Goal: Connect with others: Connect with other users

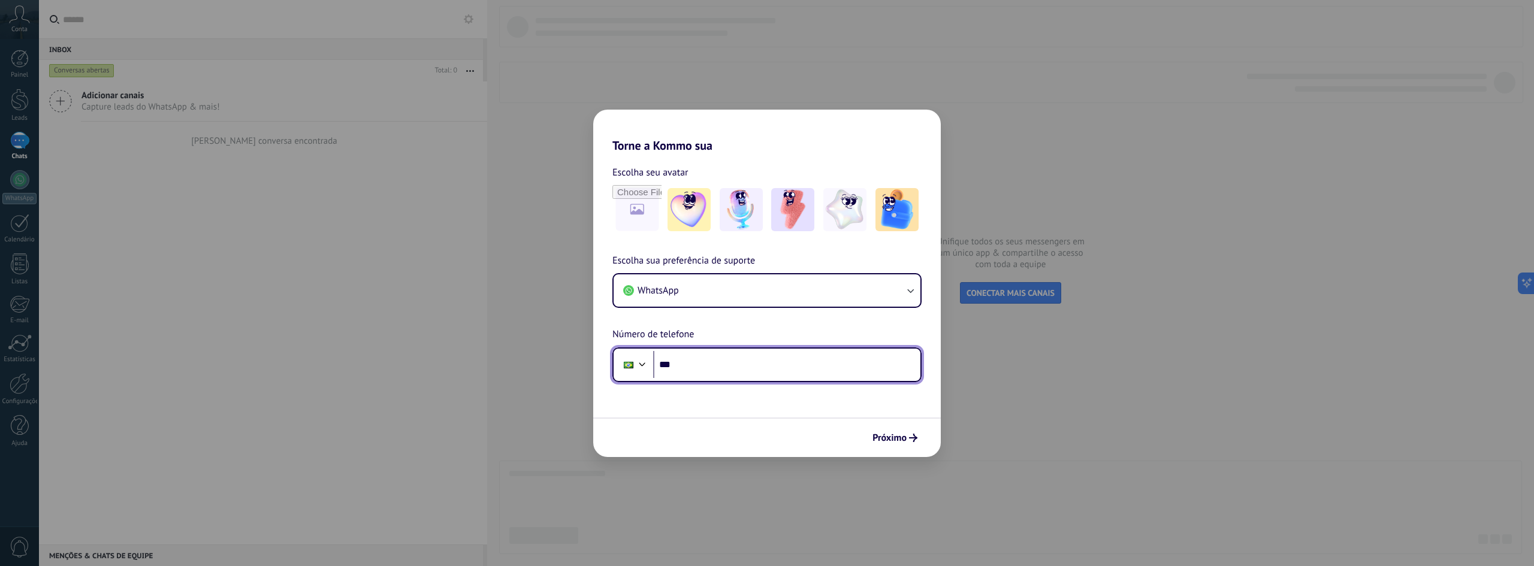
click at [806, 370] on input "***" at bounding box center [786, 365] width 267 height 28
click at [745, 215] on img at bounding box center [740, 209] width 43 height 43
click at [736, 368] on input "***" at bounding box center [786, 365] width 267 height 28
click at [761, 361] on input "***" at bounding box center [786, 365] width 267 height 28
type input "**********"
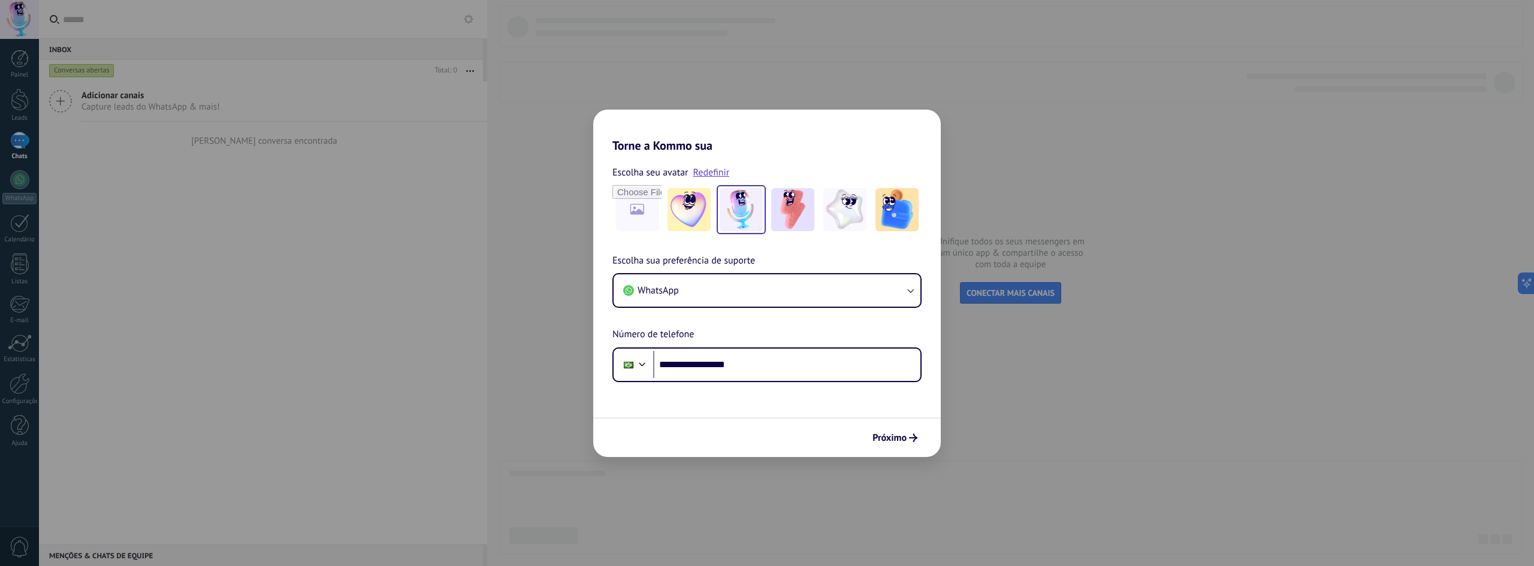
click at [884, 448] on div "Próximo" at bounding box center [766, 438] width 347 height 40
click at [890, 441] on span "Próximo" at bounding box center [889, 438] width 34 height 8
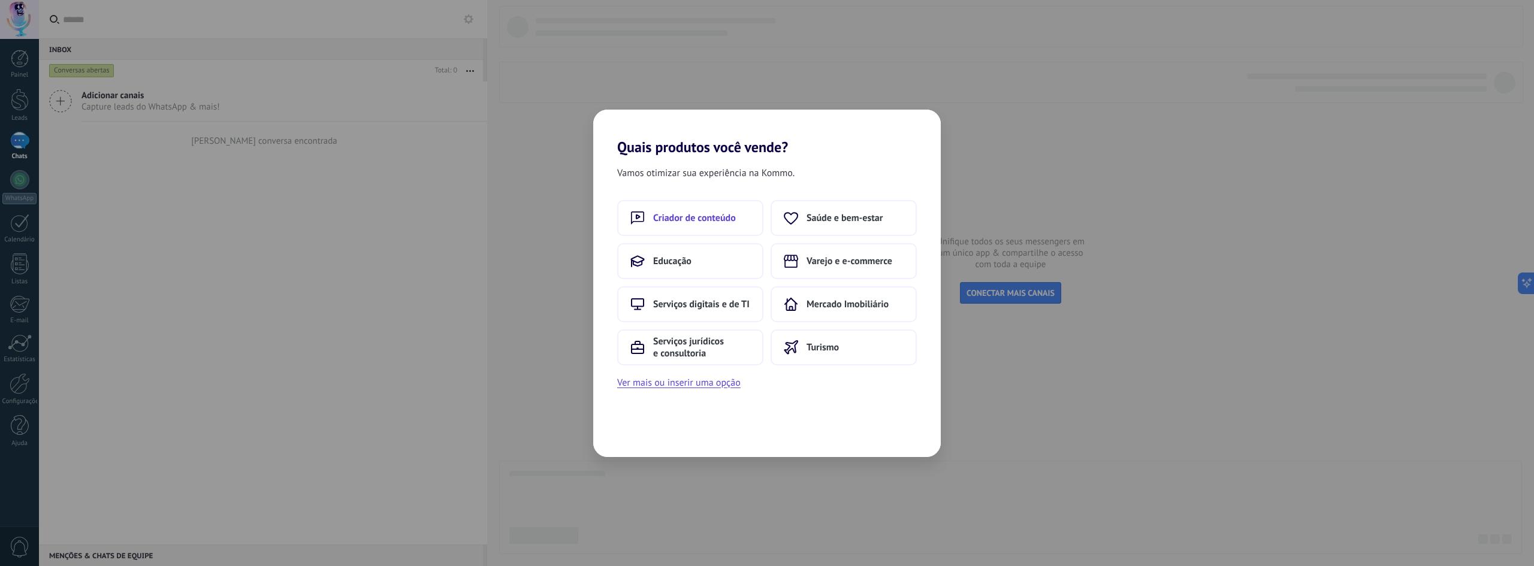
click at [703, 229] on button "Criador de conteúdo" at bounding box center [690, 218] width 146 height 36
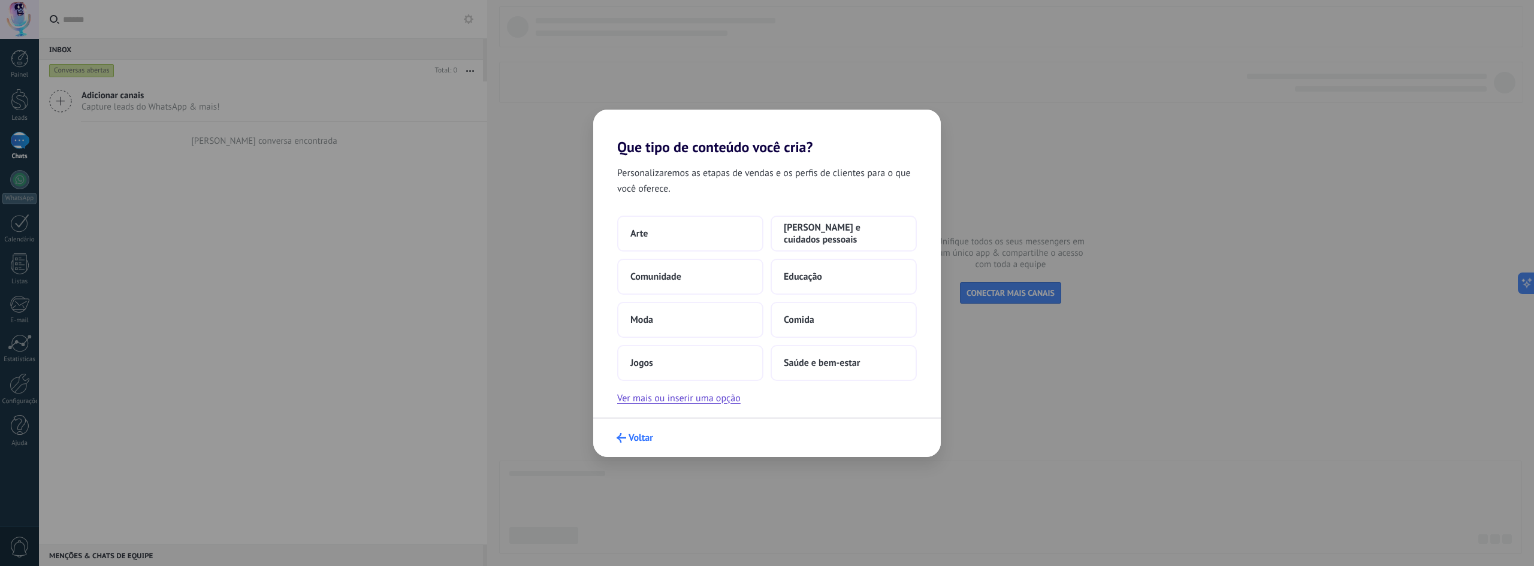
click at [646, 435] on span "Voltar" at bounding box center [640, 438] width 25 height 8
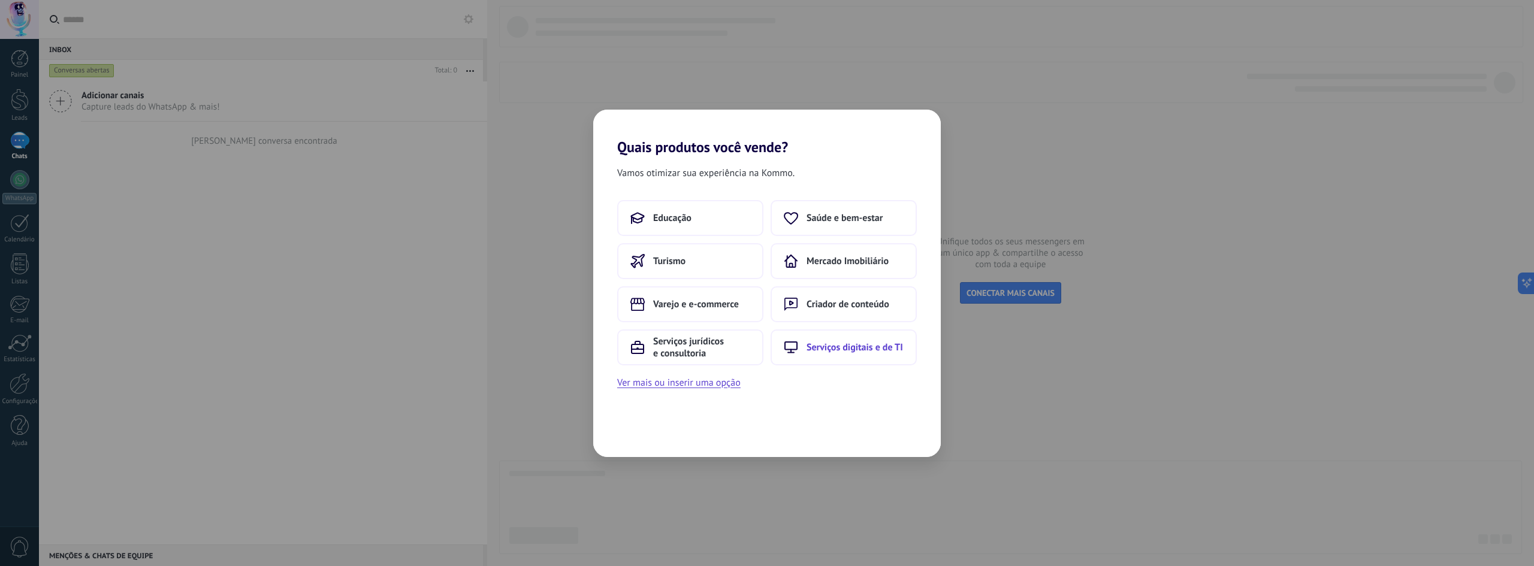
click at [858, 340] on button "Serviços digitais e de TI" at bounding box center [843, 347] width 146 height 36
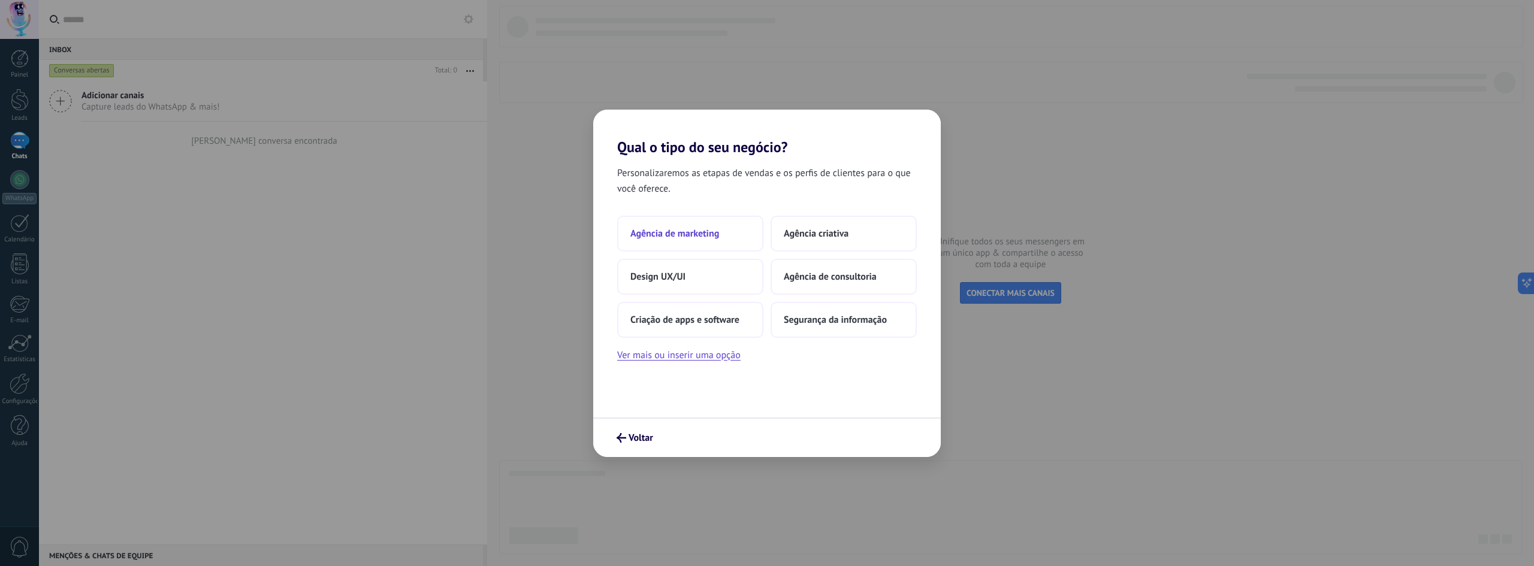
click at [700, 225] on button "Agência de marketing" at bounding box center [690, 234] width 146 height 36
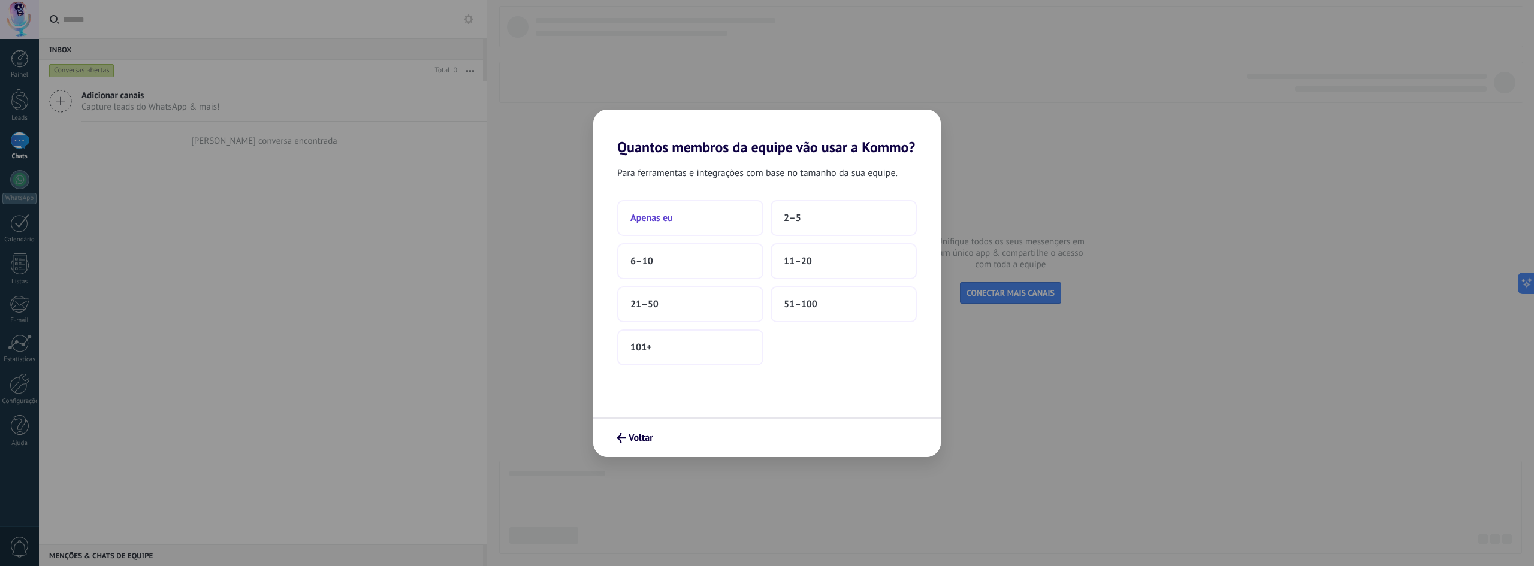
click at [685, 207] on button "Apenas eu" at bounding box center [690, 218] width 146 height 36
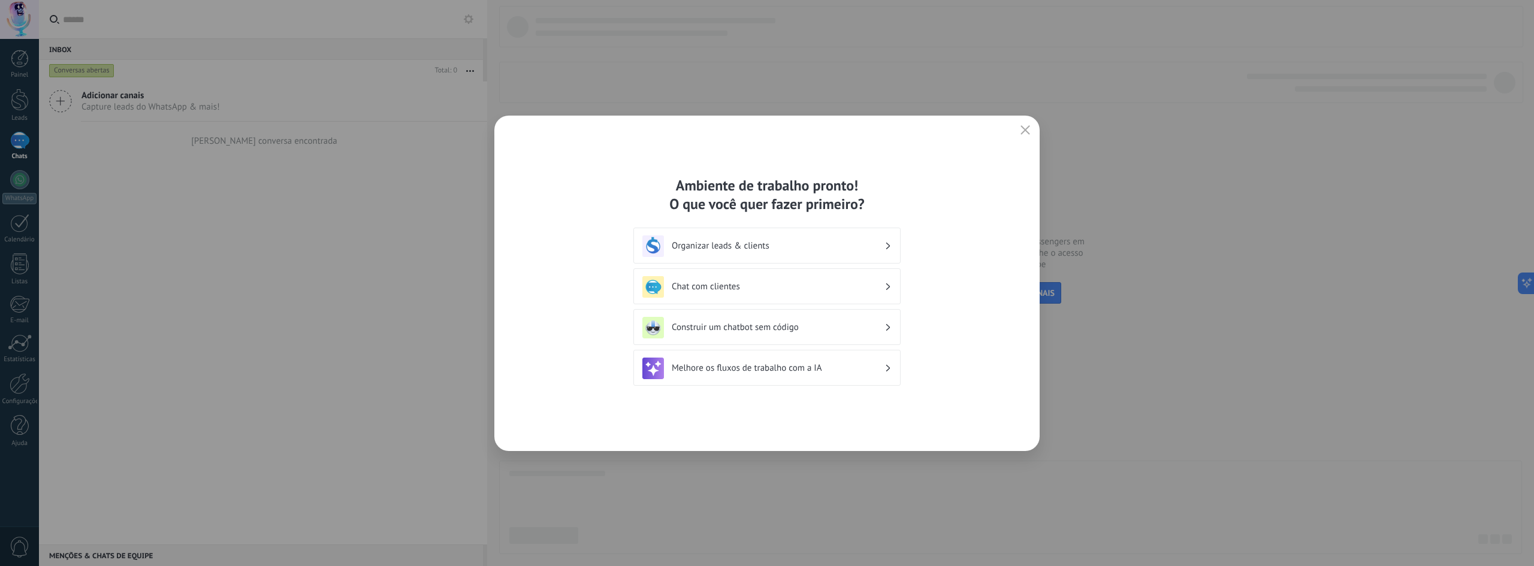
click at [746, 244] on h3 "Organizar leads & clients" at bounding box center [778, 245] width 213 height 11
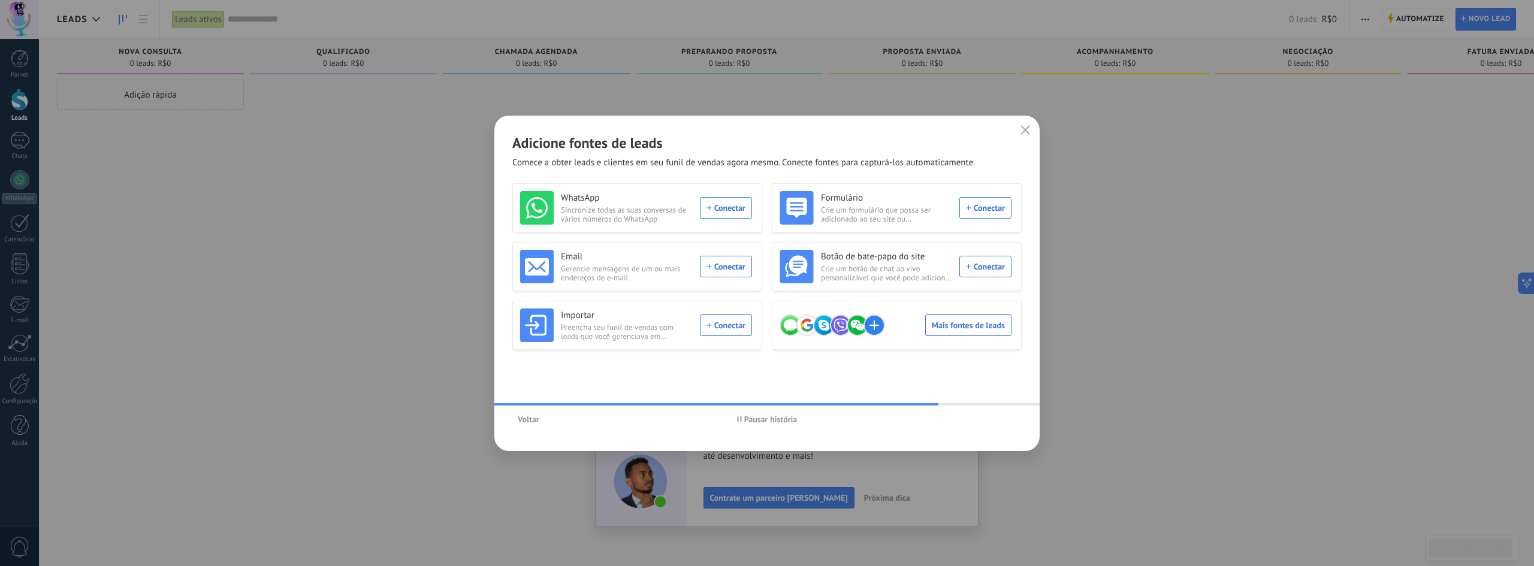
click at [779, 422] on span "Pausar história" at bounding box center [770, 419] width 53 height 8
click at [779, 422] on span "Iniciar história" at bounding box center [771, 419] width 52 height 8
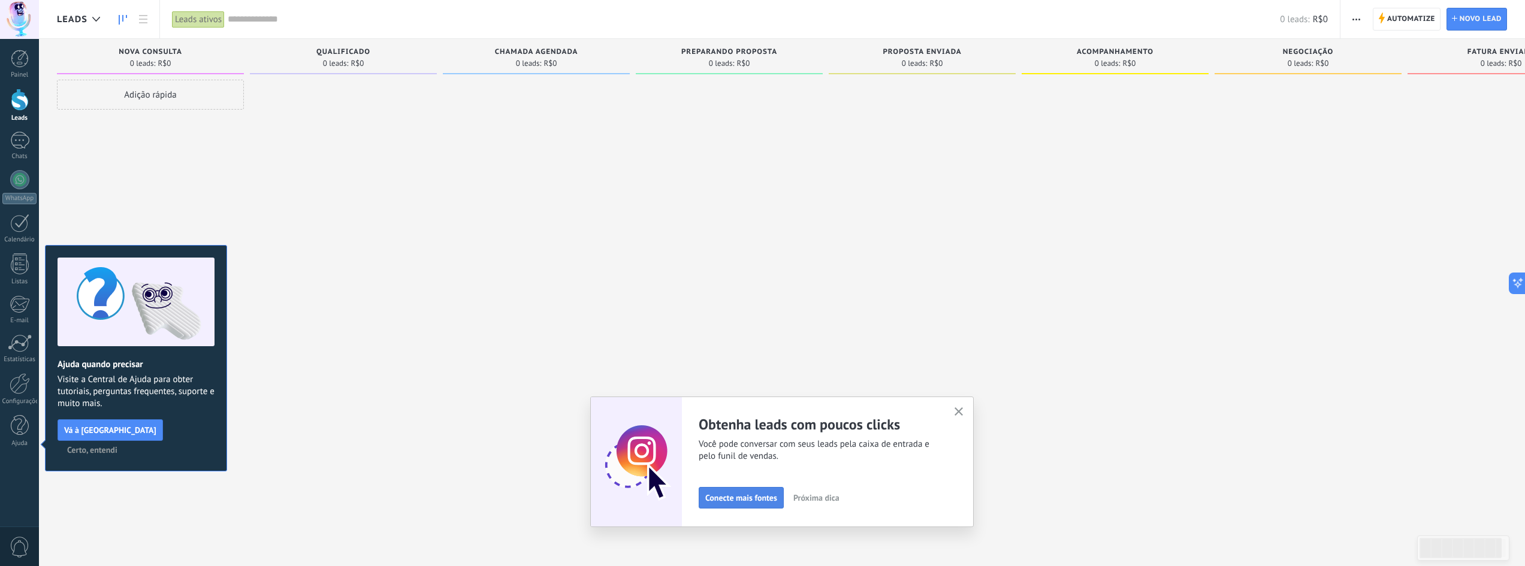
click at [742, 494] on span "Conecte mais fontes" at bounding box center [741, 498] width 72 height 8
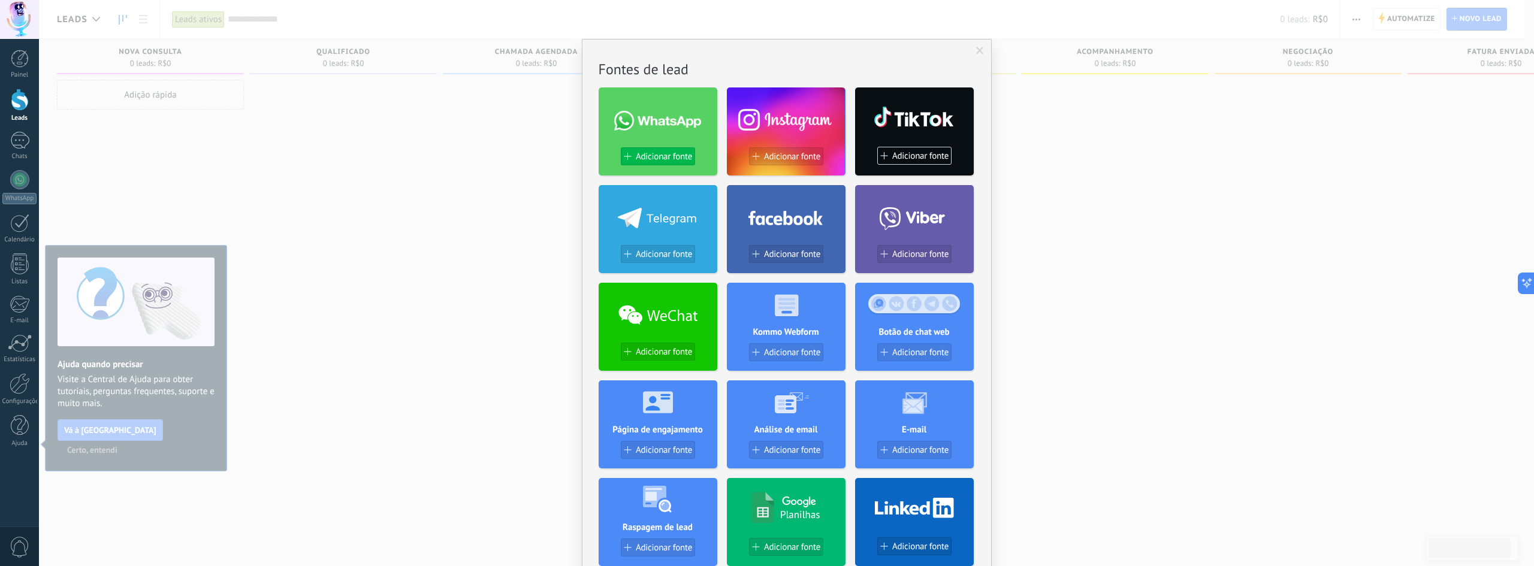
click at [670, 159] on span "Adicionar fonte" at bounding box center [664, 157] width 56 height 10
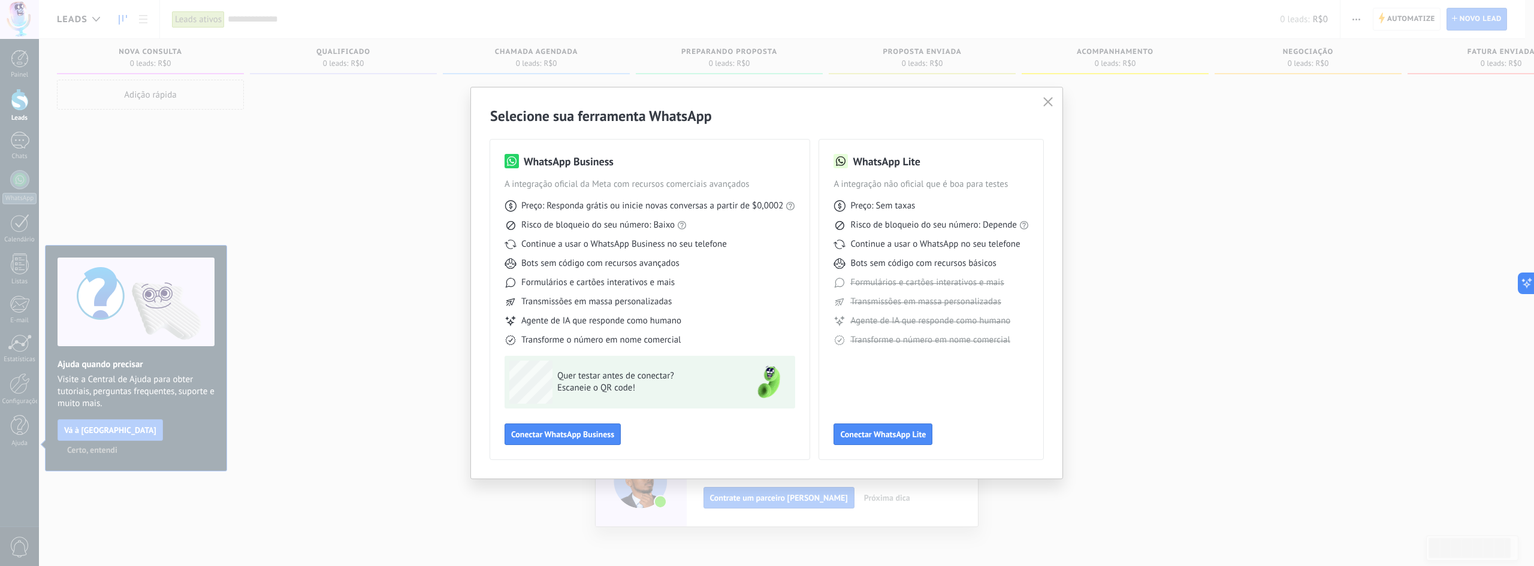
click at [839, 95] on div "Selecione sua ferramenta WhatsApp WhatsApp Business A integração oficial da Met…" at bounding box center [766, 282] width 591 height 391
click at [840, 105] on div "Selecione sua ferramenta WhatsApp WhatsApp Business A integração oficial da Met…" at bounding box center [766, 282] width 591 height 391
click at [782, 152] on div "WhatsApp Business A integração oficial da Meta com recursos comerciais avançado…" at bounding box center [649, 300] width 319 height 320
click at [598, 424] on div "WhatsApp Business A integração oficial da Meta com recursos comerciais avançado…" at bounding box center [649, 299] width 291 height 291
click at [568, 434] on span "Conectar WhatsApp Business" at bounding box center [562, 434] width 103 height 8
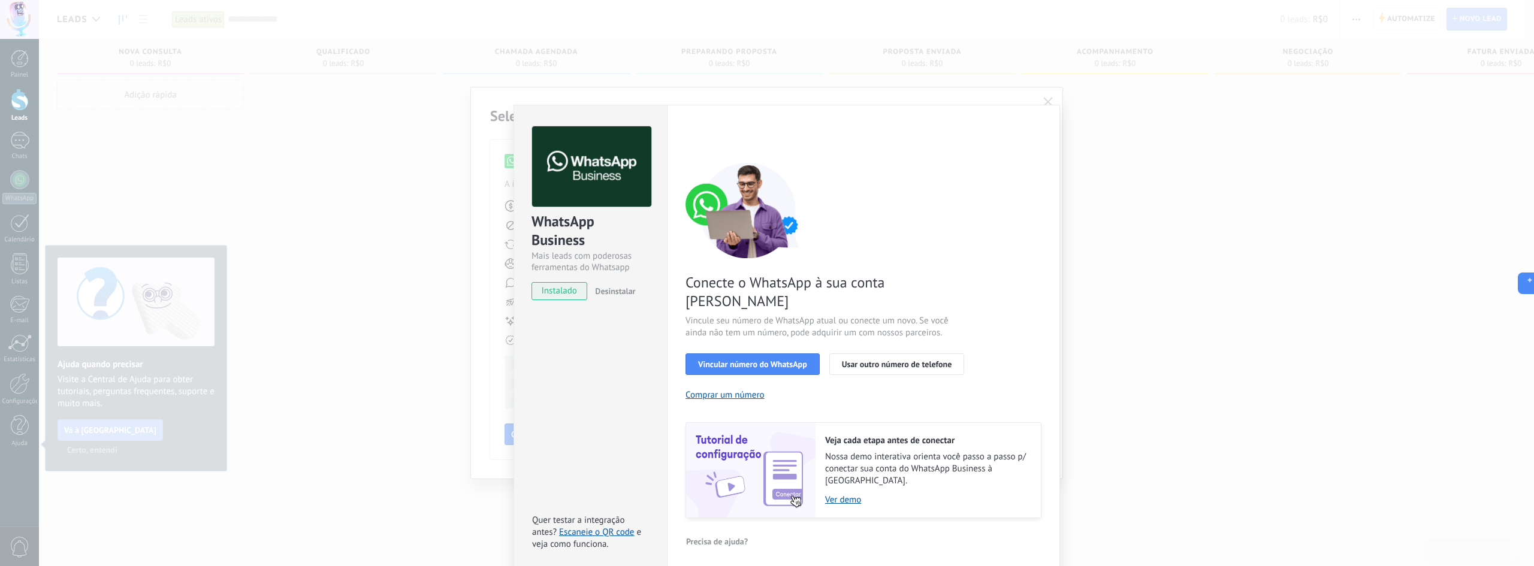
click at [854, 476] on div "Veja cada etapa antes de conectar Nossa demo interativa orienta você passo a pa…" at bounding box center [927, 470] width 225 height 95
click at [852, 494] on link "Ver demo" at bounding box center [927, 499] width 204 height 11
click at [722, 389] on button "Comprar um número" at bounding box center [724, 394] width 79 height 11
click at [773, 353] on button "Vincular número do WhatsApp" at bounding box center [752, 364] width 134 height 22
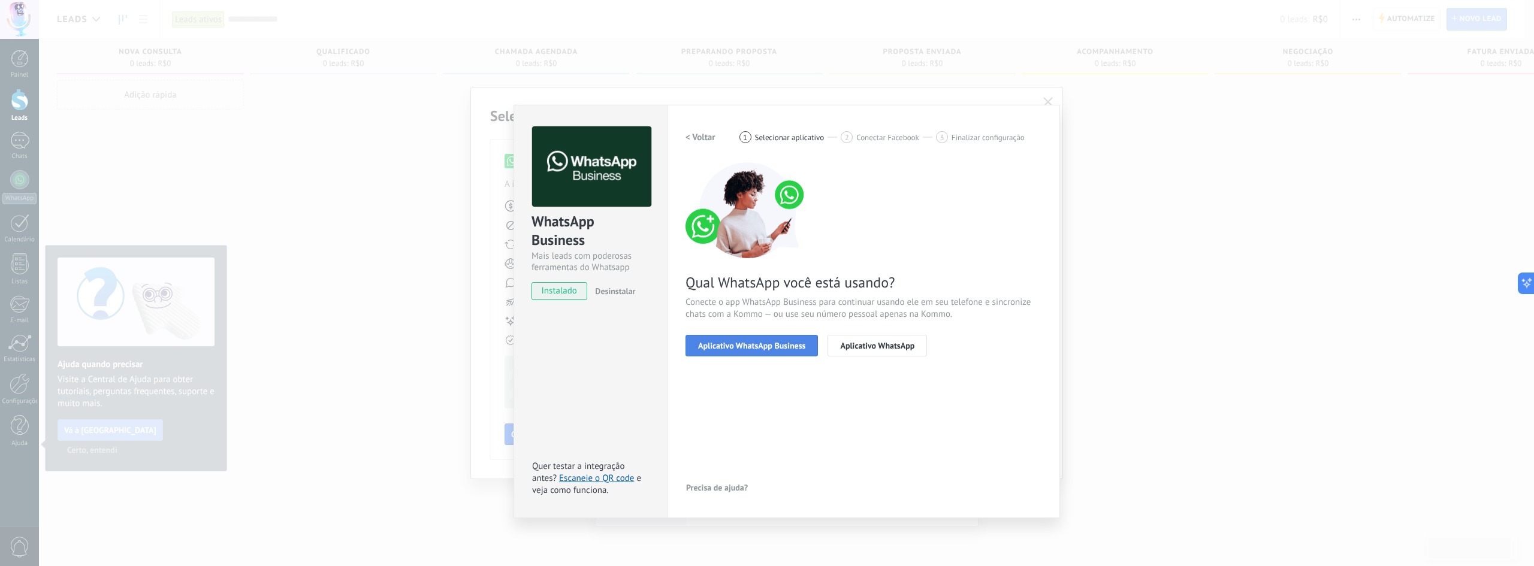
click at [775, 347] on span "Aplicativo WhatsApp Business" at bounding box center [751, 345] width 107 height 8
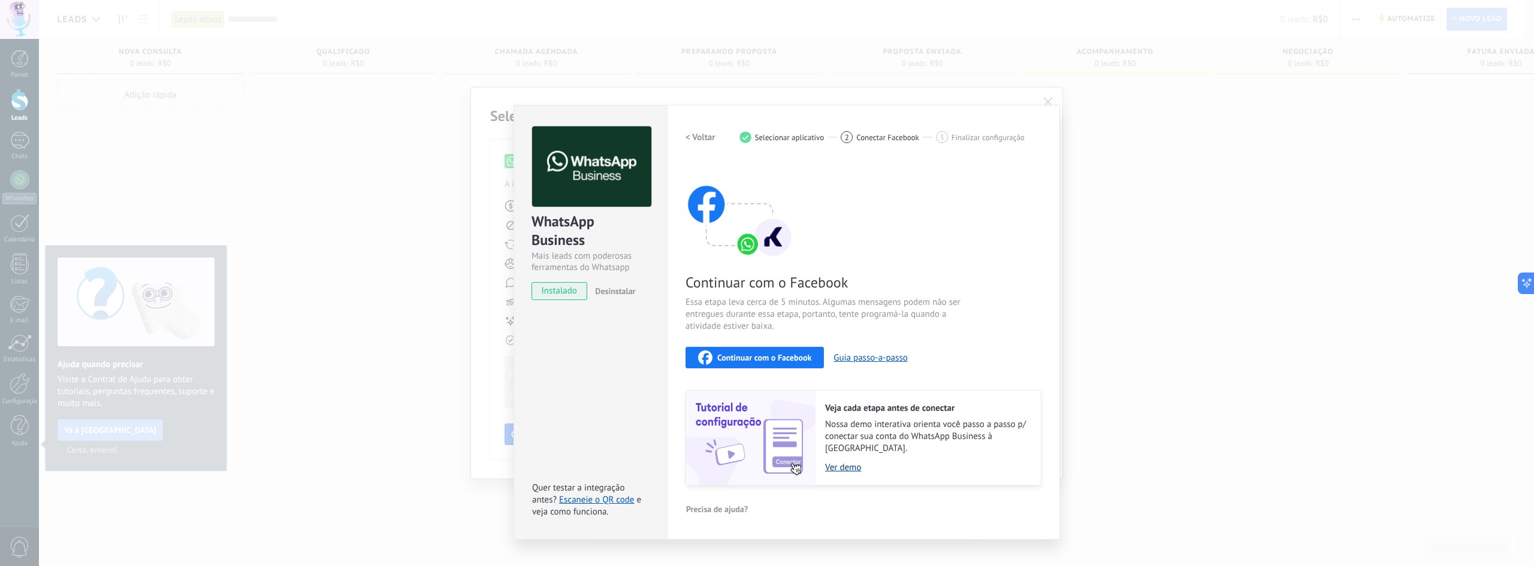
click at [849, 462] on link "Ver demo" at bounding box center [927, 467] width 204 height 11
click at [793, 362] on span "Continuar com o Facebook" at bounding box center [764, 357] width 94 height 8
